Goal: Obtain resource: Download file/media

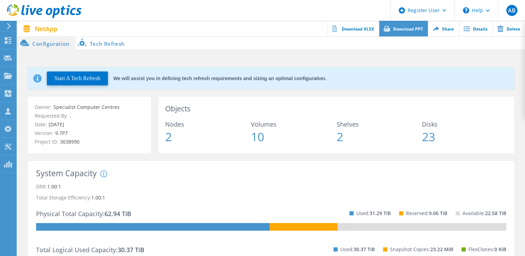
click at [411, 31] on link "Download PPT" at bounding box center [403, 29] width 49 height 16
click at [350, 119] on lo-object-metadata-tile "Objects Nodes 2 Volumes 10 Shelves 2 Disks 23" at bounding box center [336, 122] width 342 height 39
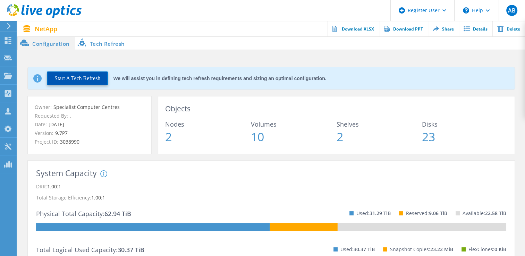
click at [95, 76] on button "Start A Tech Refresh" at bounding box center [77, 78] width 61 height 14
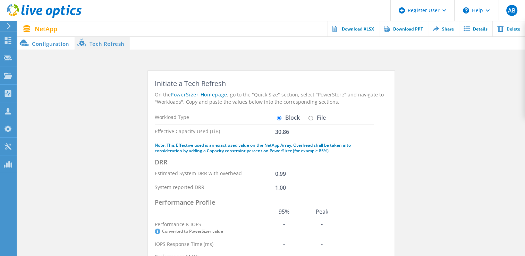
click at [313, 118] on input "File" at bounding box center [310, 118] width 5 height 5
radio input "true"
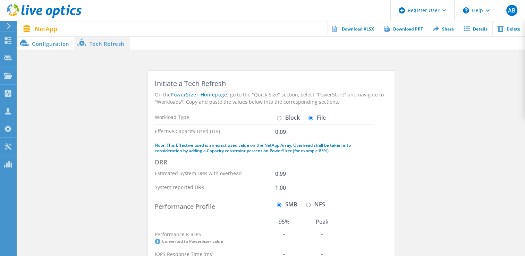
click at [292, 117] on label "Block" at bounding box center [287, 118] width 25 height 6
click at [281, 117] on input "Block" at bounding box center [279, 118] width 5 height 5
radio input "true"
radio input "false"
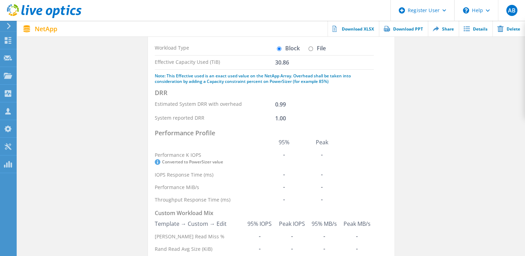
scroll to position [130, 0]
